Goal: Information Seeking & Learning: Understand process/instructions

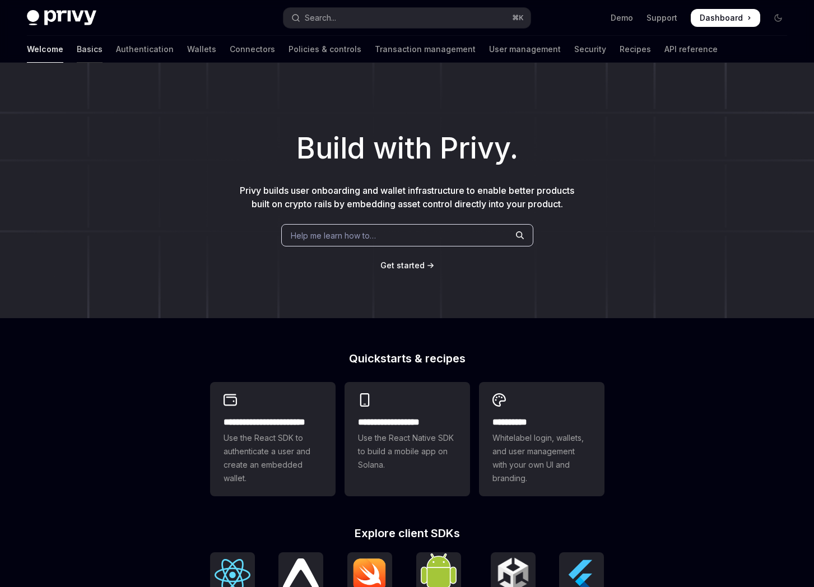
click at [77, 51] on link "Basics" at bounding box center [90, 49] width 26 height 27
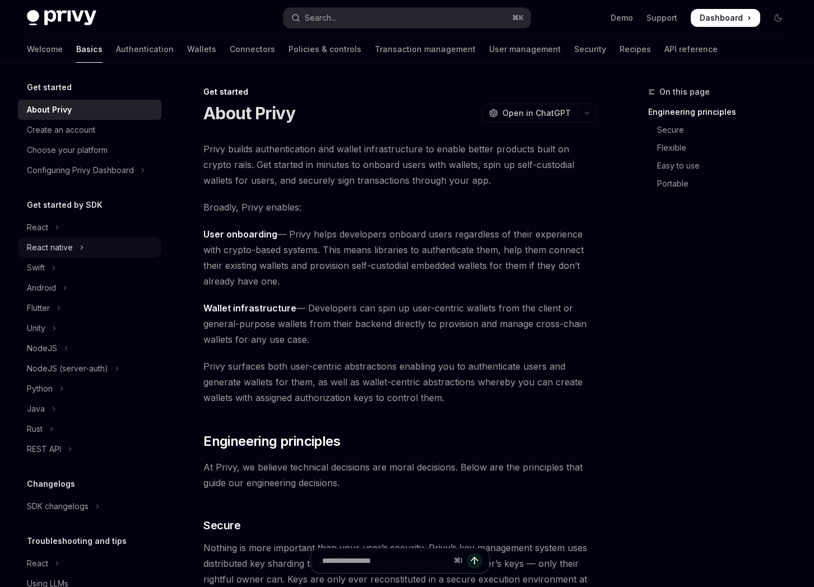
click at [82, 241] on icon "Toggle React native section" at bounding box center [82, 247] width 4 height 13
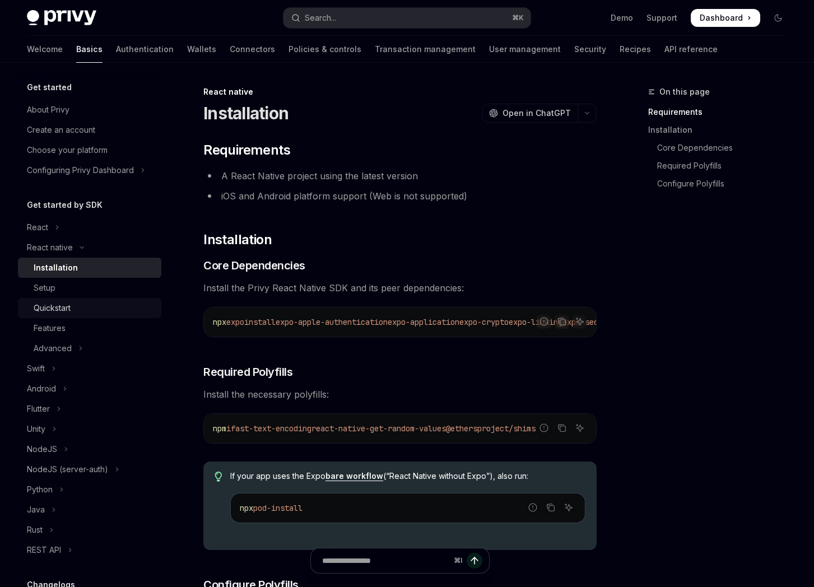
click at [90, 305] on div "Quickstart" at bounding box center [94, 307] width 121 height 13
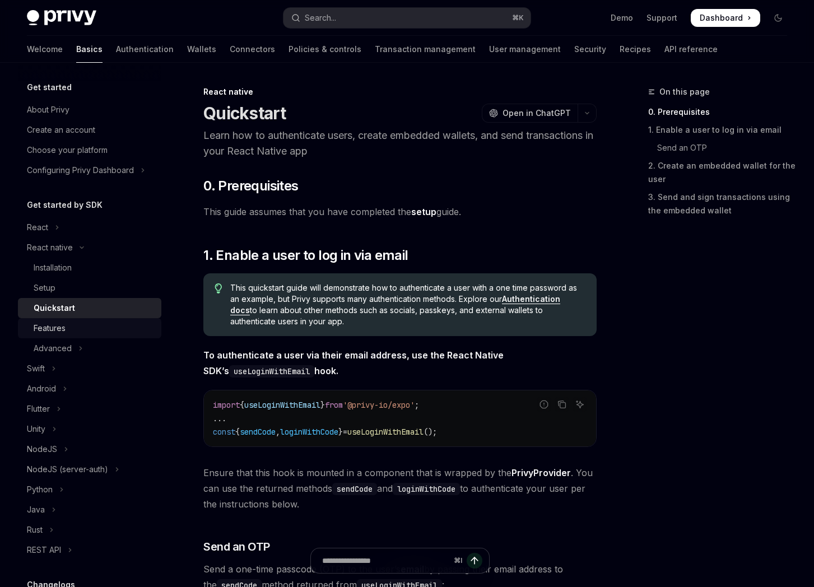
click at [90, 330] on div "Features" at bounding box center [94, 327] width 121 height 13
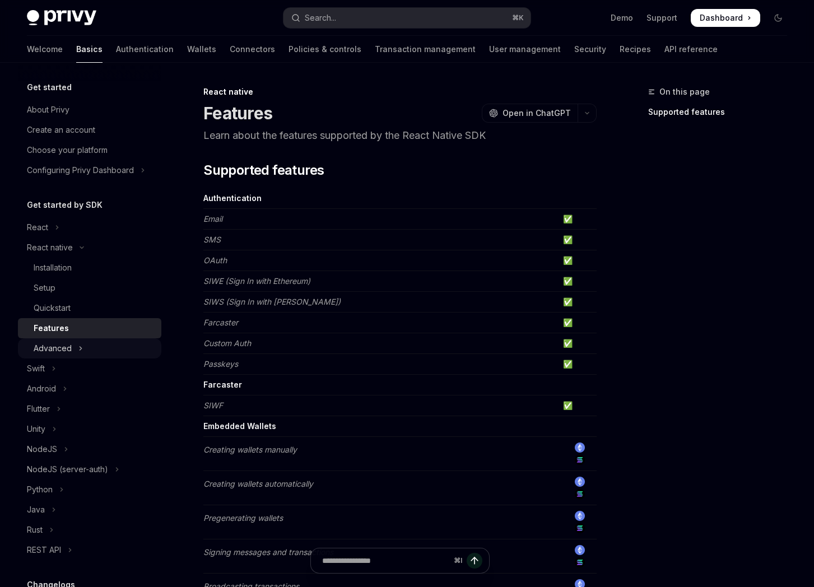
click at [78, 343] on icon "Toggle Advanced section" at bounding box center [80, 348] width 4 height 13
type textarea "*"
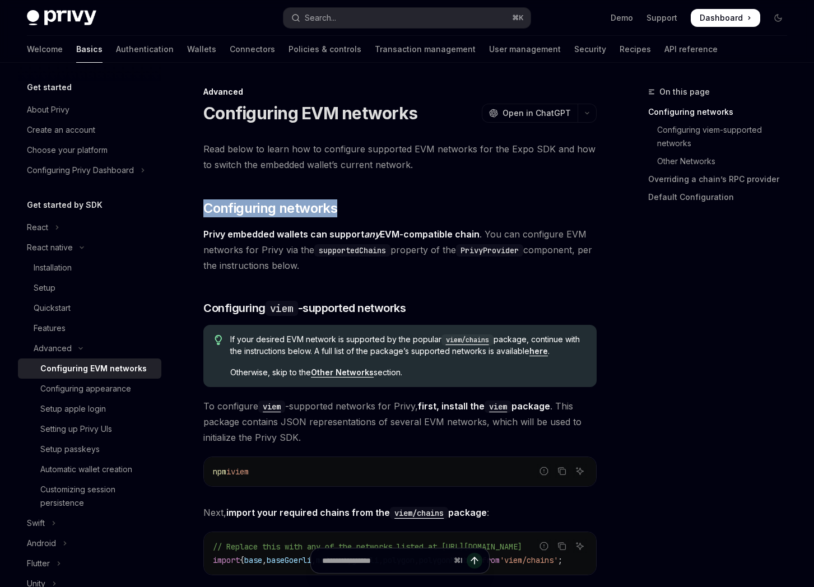
drag, startPoint x: 240, startPoint y: 199, endPoint x: 331, endPoint y: 222, distance: 94.3
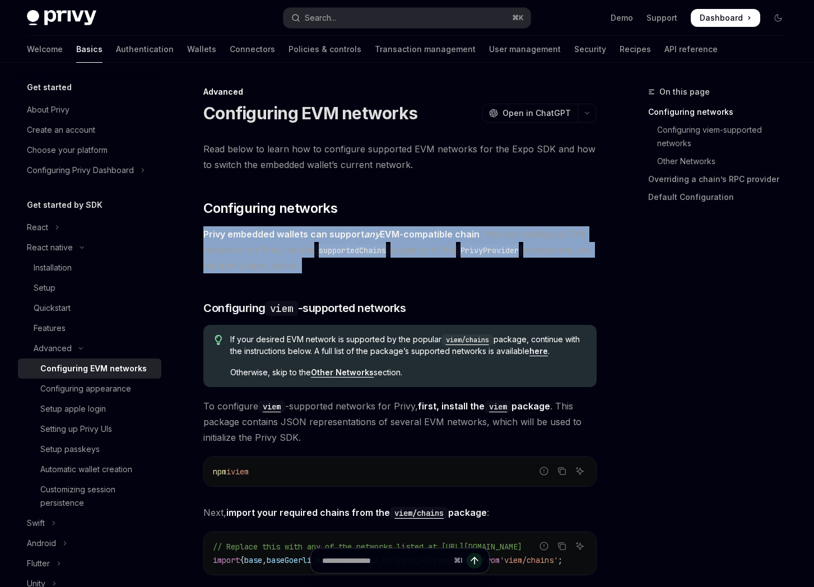
drag, startPoint x: 390, startPoint y: 274, endPoint x: 372, endPoint y: 225, distance: 51.9
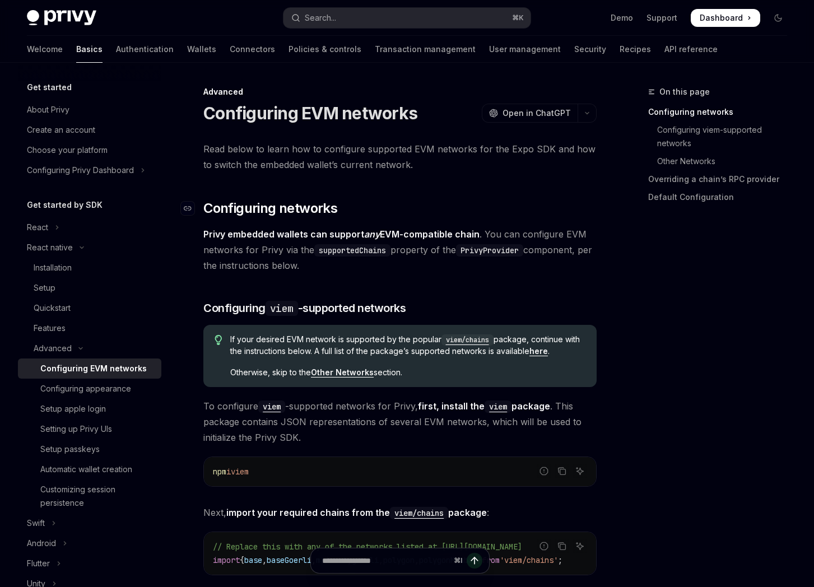
click at [363, 215] on h2 "​ Configuring networks" at bounding box center [399, 208] width 393 height 18
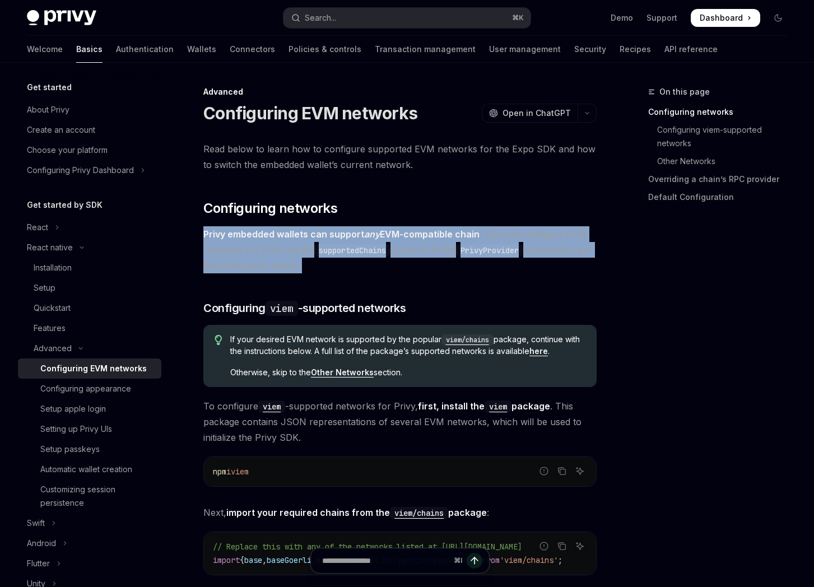
drag, startPoint x: 360, startPoint y: 211, endPoint x: 402, endPoint y: 288, distance: 87.7
drag, startPoint x: 402, startPoint y: 288, endPoint x: 367, endPoint y: 200, distance: 94.7
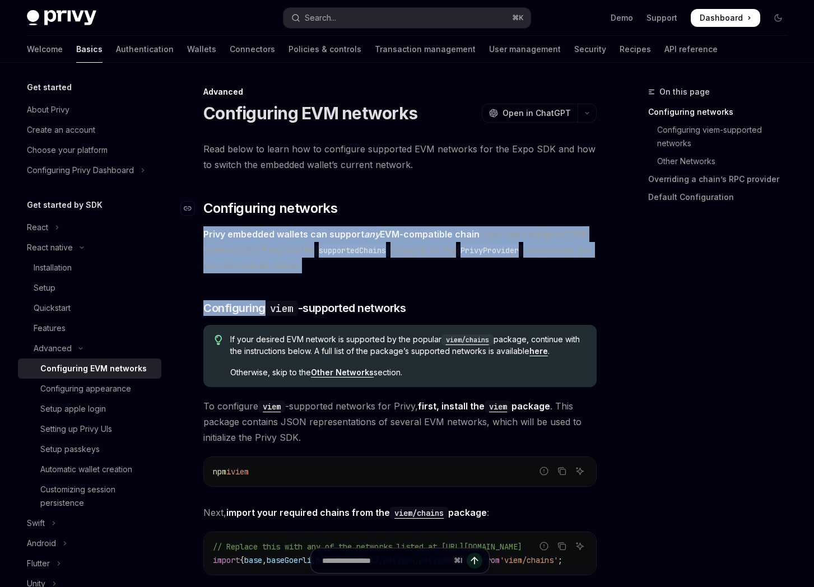
click at [367, 200] on h2 "​ Configuring networks" at bounding box center [399, 208] width 393 height 18
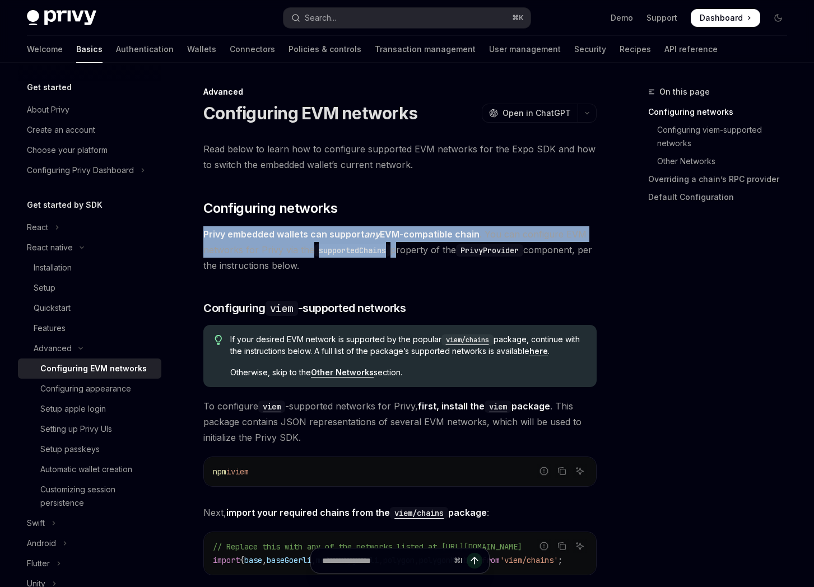
drag, startPoint x: 367, startPoint y: 200, endPoint x: 394, endPoint y: 248, distance: 55.2
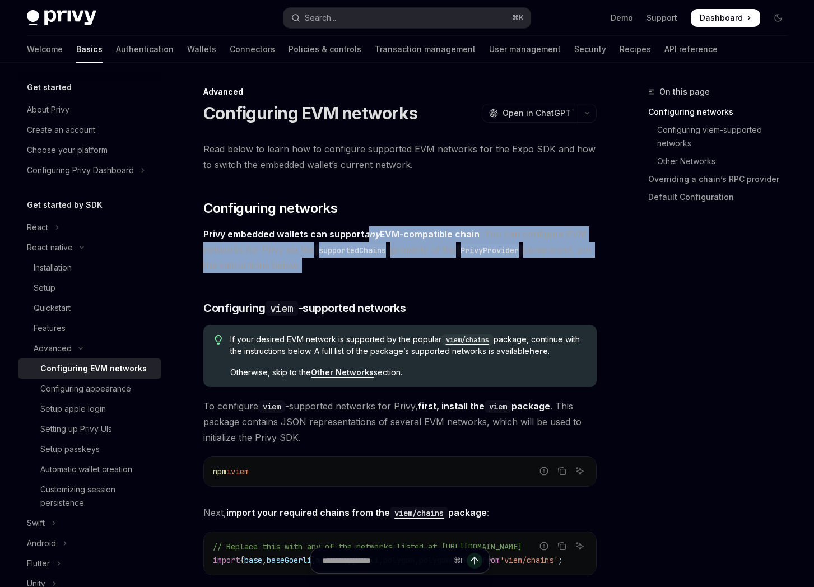
drag, startPoint x: 422, startPoint y: 290, endPoint x: 361, endPoint y: 221, distance: 91.7
drag, startPoint x: 344, startPoint y: 200, endPoint x: 390, endPoint y: 280, distance: 92.6
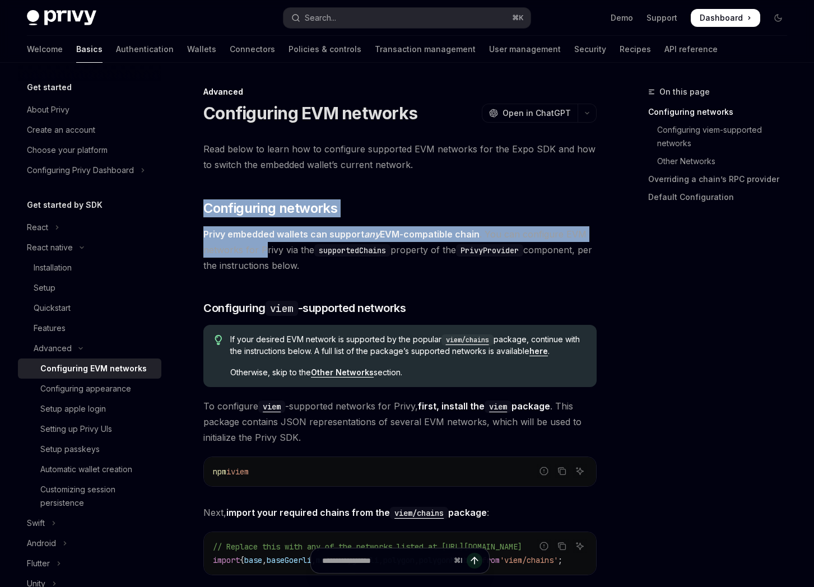
drag, startPoint x: 238, startPoint y: 194, endPoint x: 260, endPoint y: 279, distance: 87.3
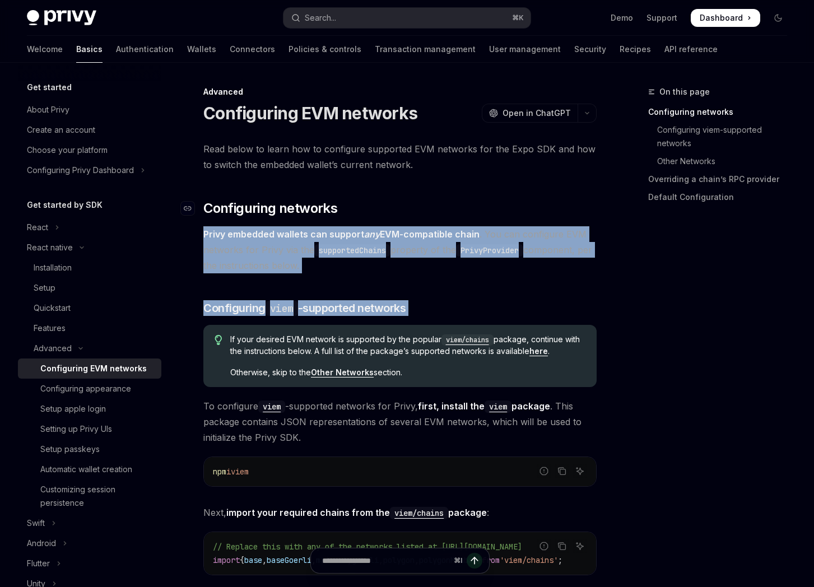
drag, startPoint x: 260, startPoint y: 279, endPoint x: 260, endPoint y: 209, distance: 70.0
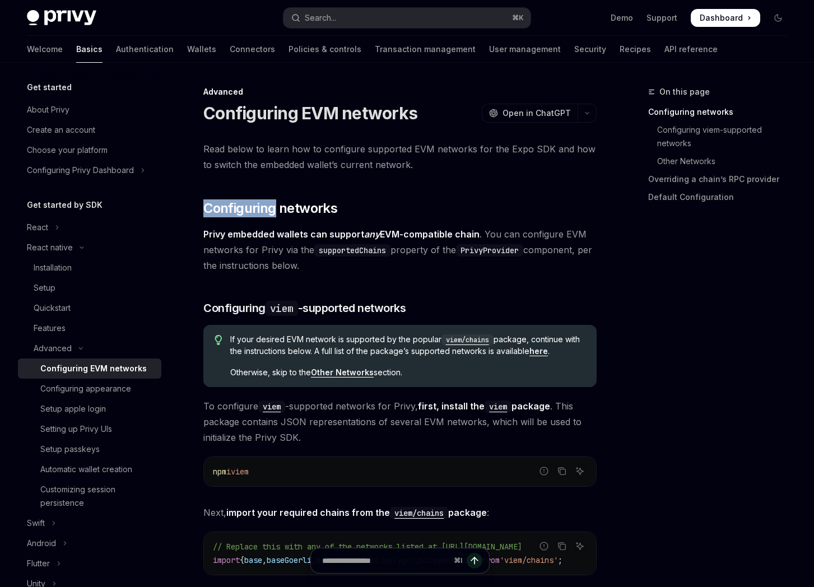
drag, startPoint x: 255, startPoint y: 180, endPoint x: 277, endPoint y: 257, distance: 79.6
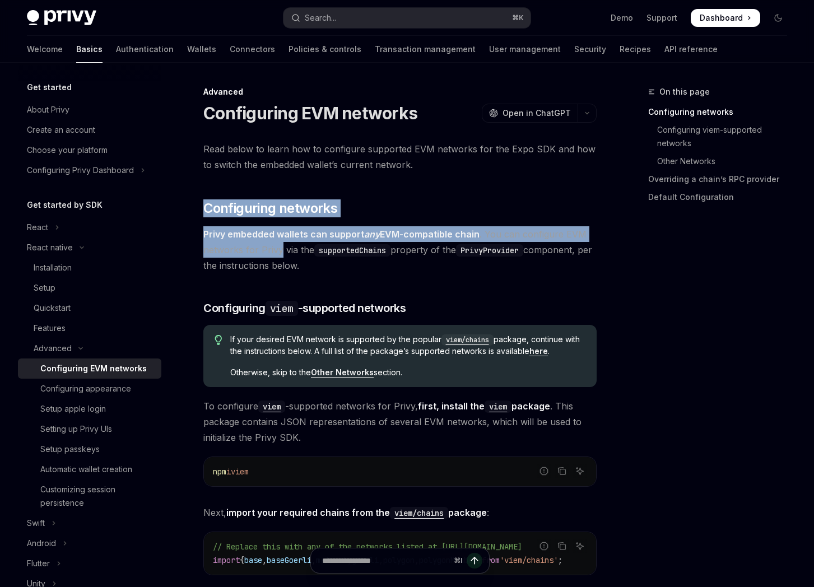
click at [277, 257] on span "Privy embedded wallets can support any EVM-compatible chain . You can configure…" at bounding box center [399, 249] width 393 height 47
